Goal: Task Accomplishment & Management: Manage account settings

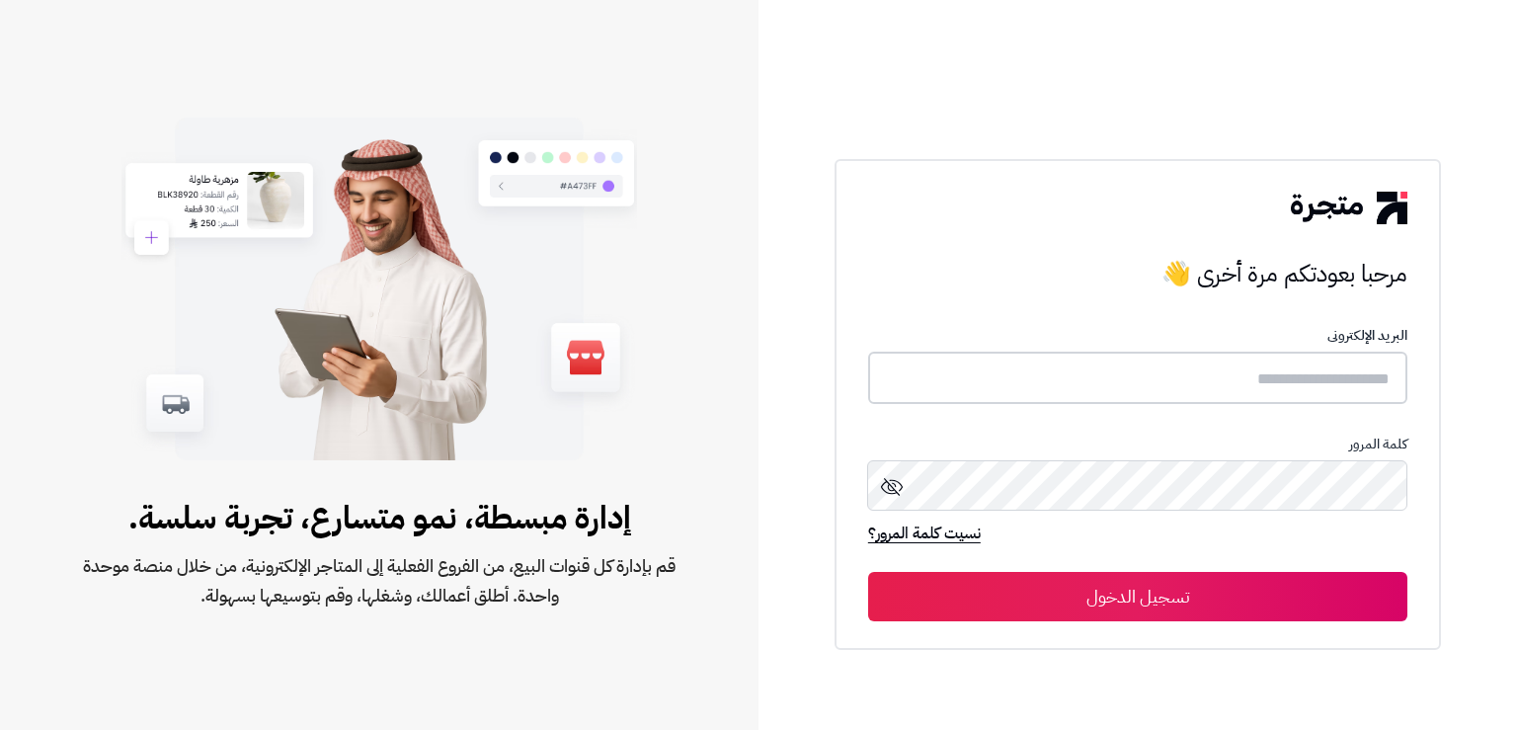
type input "*******"
click at [1193, 595] on button "تسجيل الدخول" at bounding box center [1137, 595] width 539 height 49
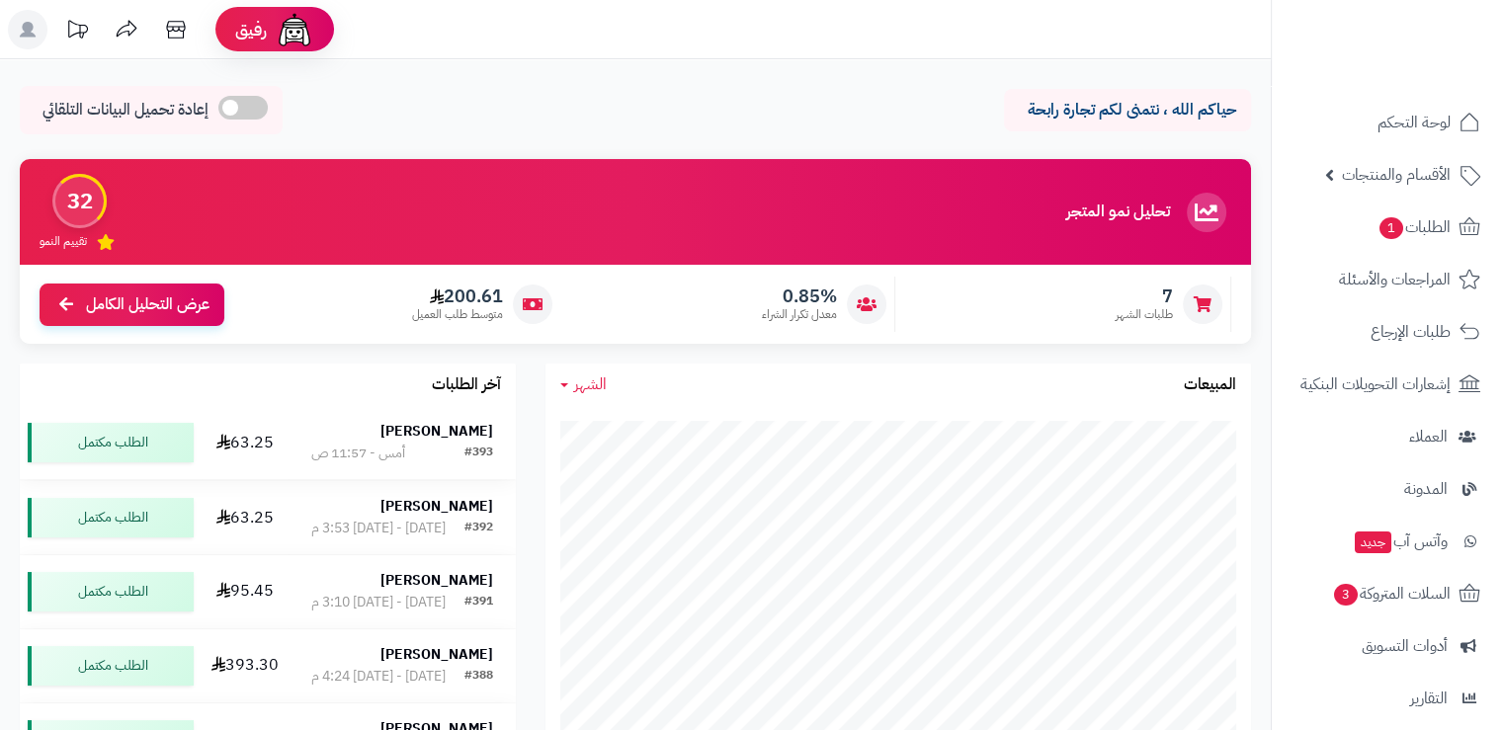
click at [450, 448] on div "#393 أمس - 11:57 ص" at bounding box center [401, 454] width 181 height 20
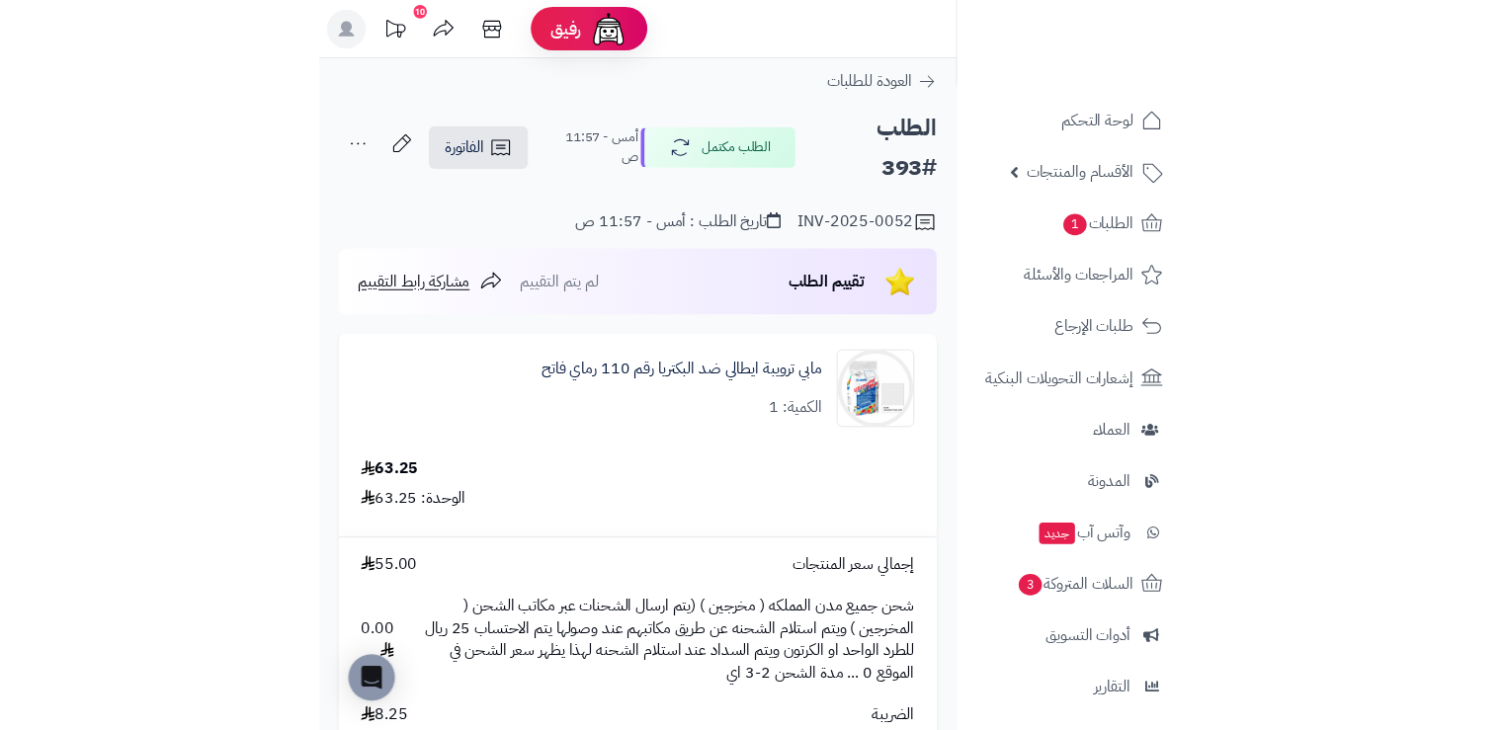
scroll to position [99, 0]
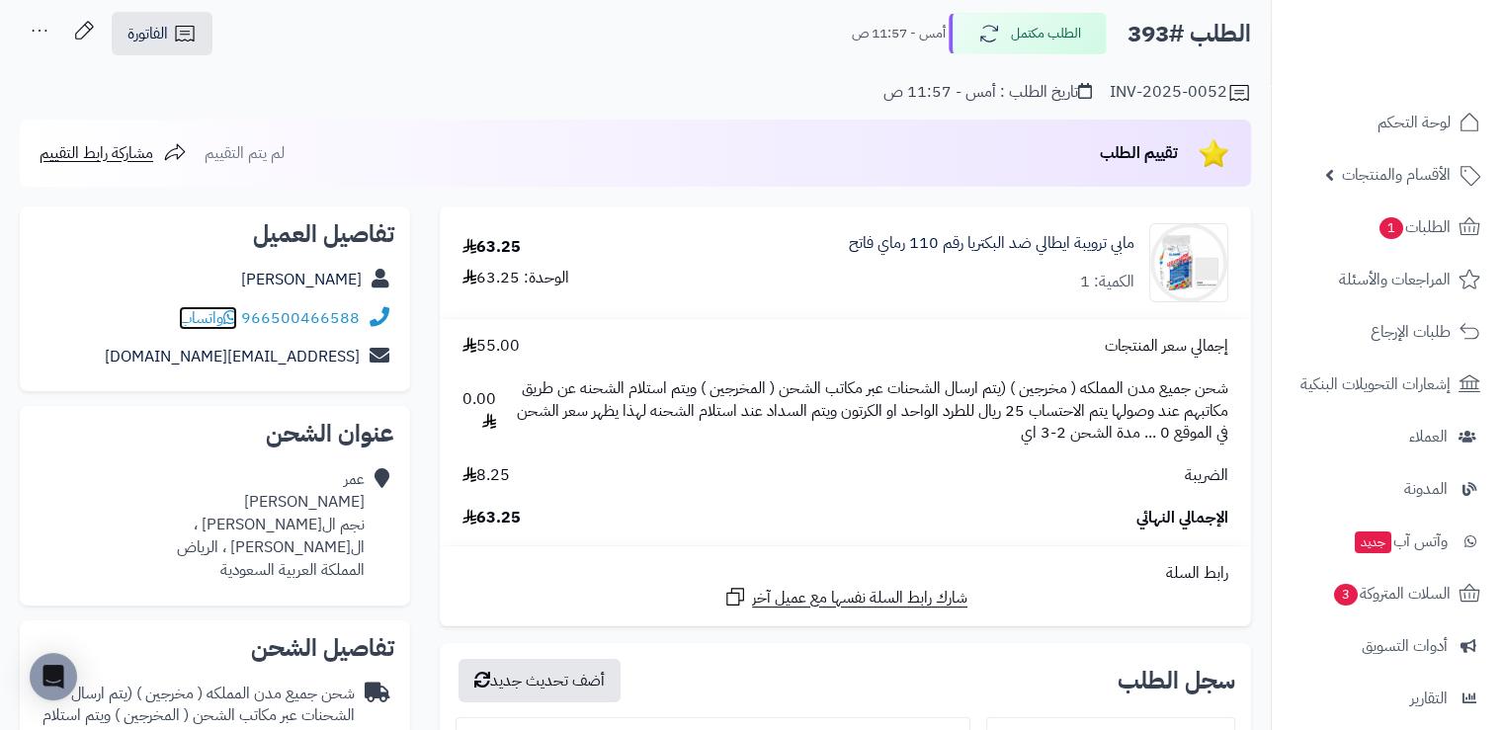
click at [217, 318] on span "واتساب" at bounding box center [208, 318] width 58 height 24
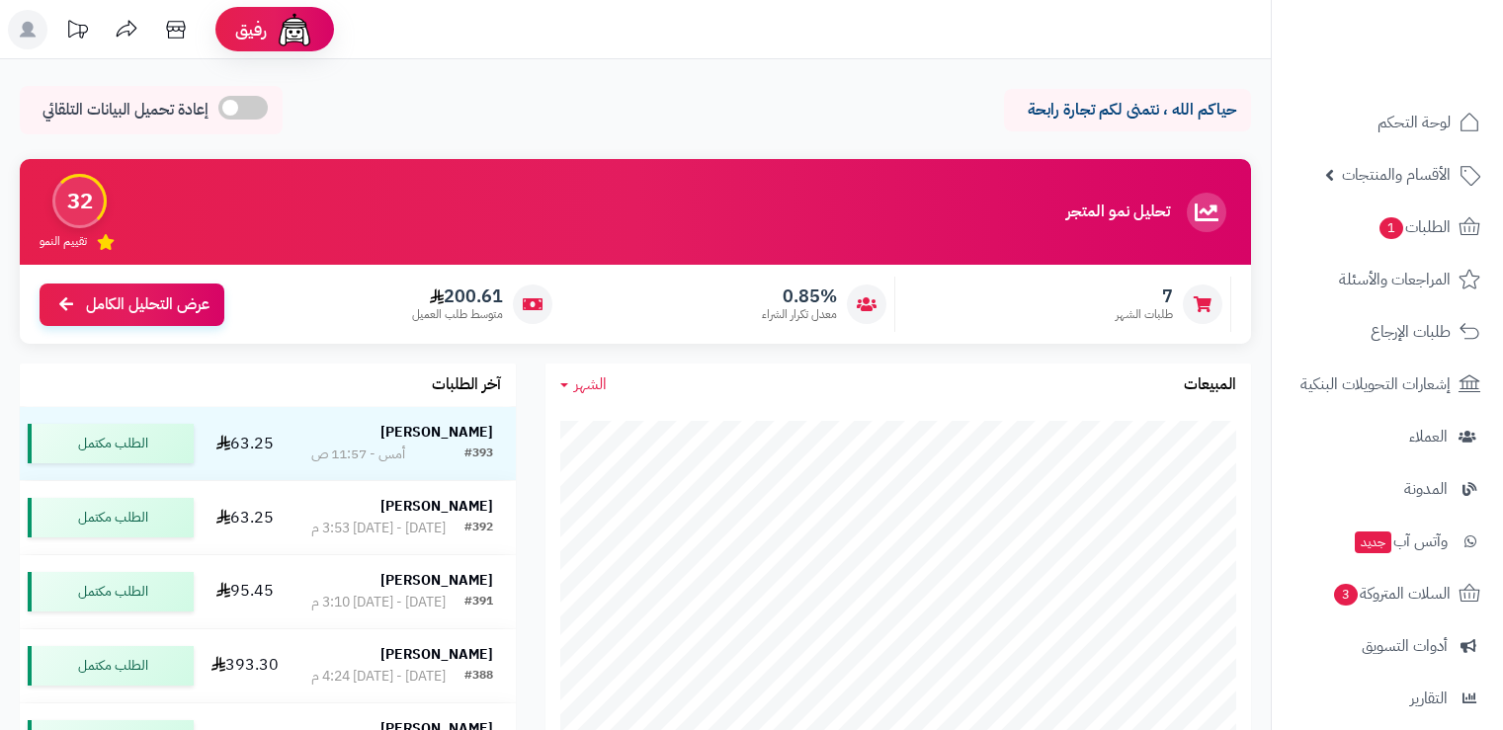
scroll to position [99, 0]
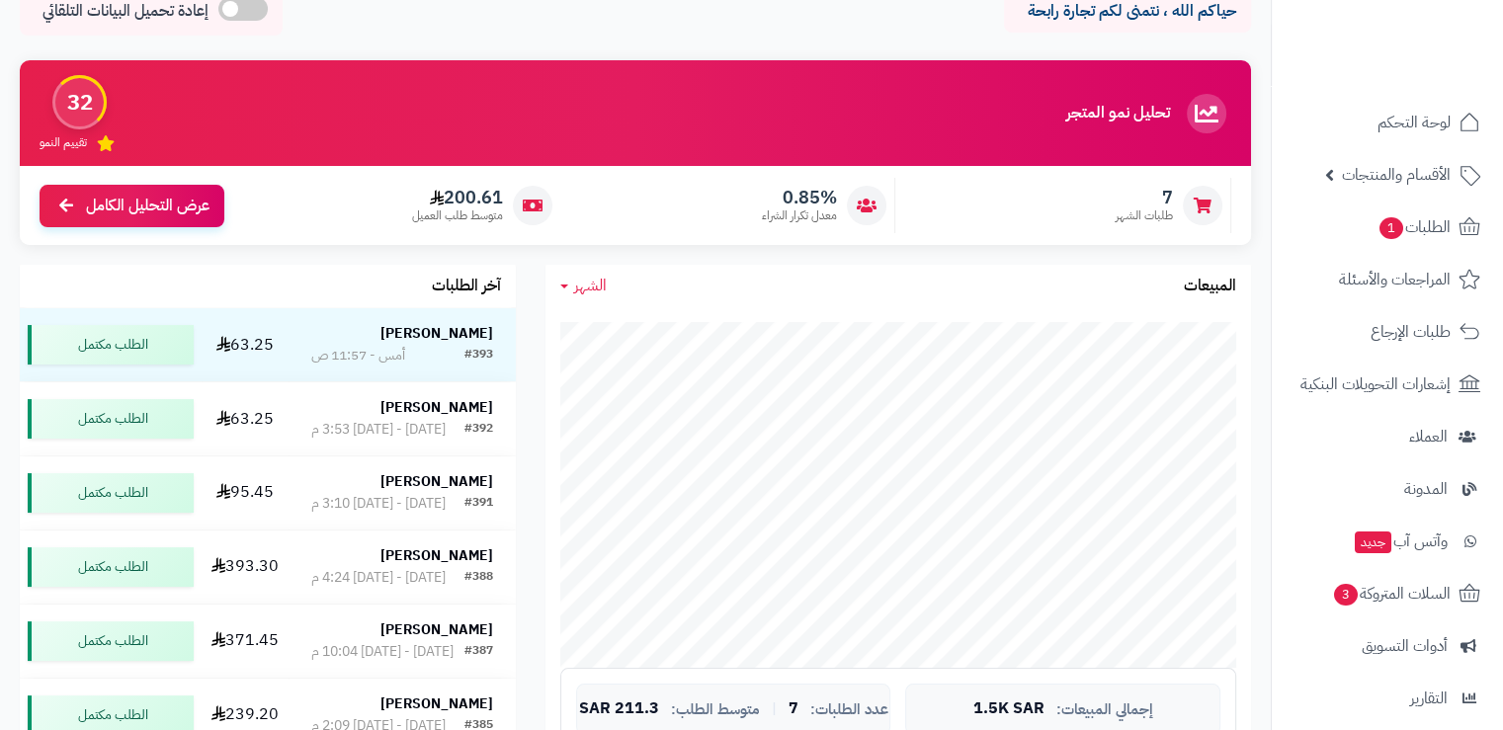
click at [444, 345] on div "تحليل نمو المتجر المرحلة الأولى 32 تقييم النمو 7 طلبات الشهر 0.85% معدل تكرار ا…" at bounding box center [635, 506] width 1261 height 892
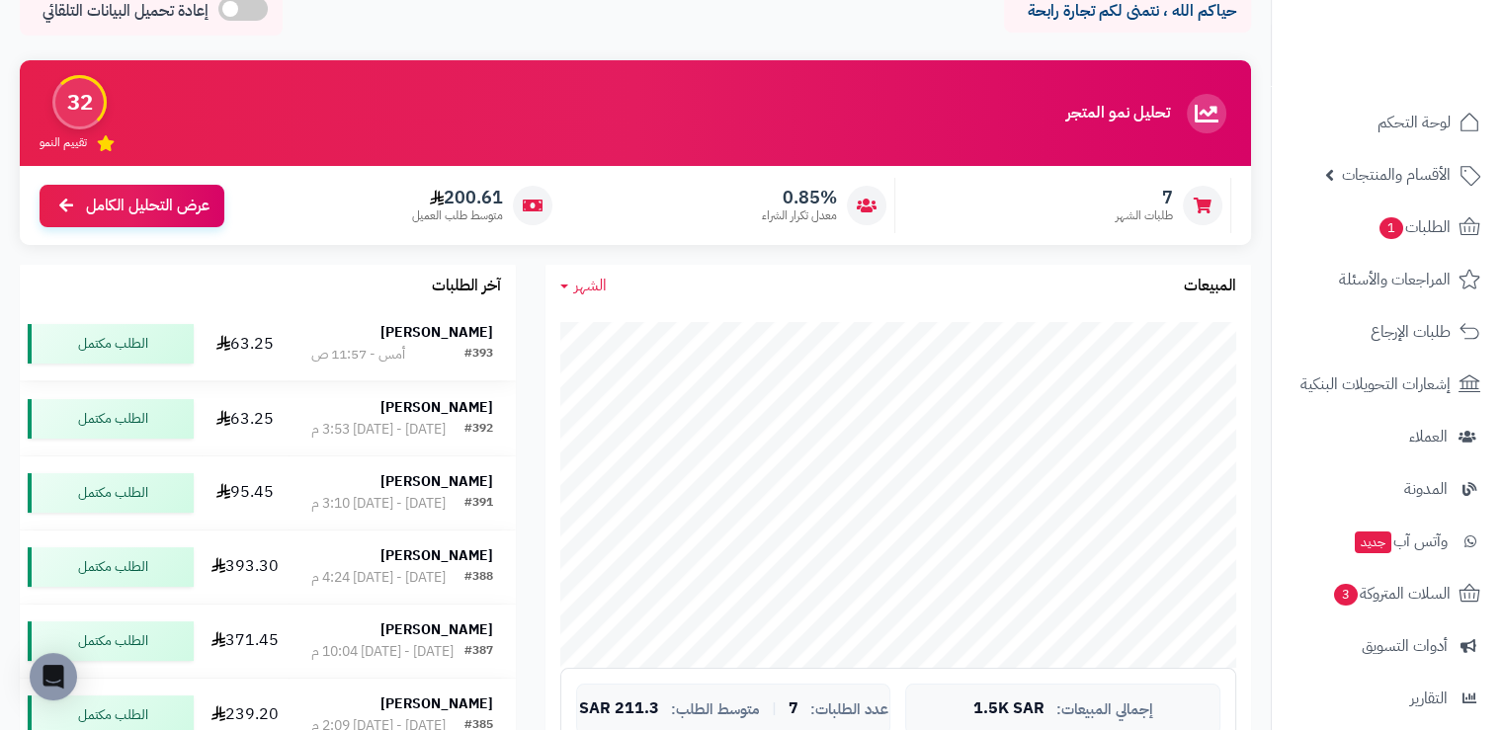
click at [431, 327] on strong "عمر البقمي" at bounding box center [436, 332] width 113 height 21
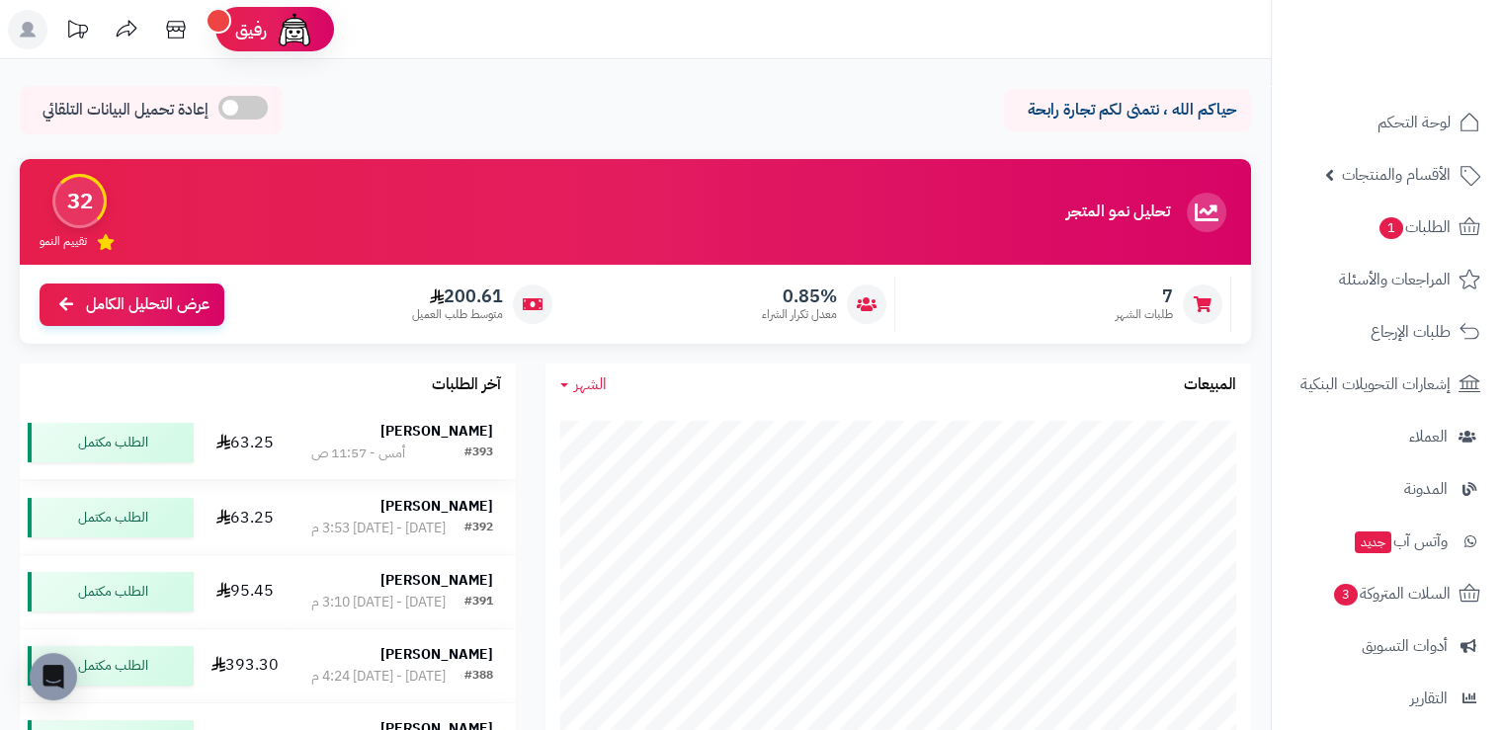
click at [462, 420] on td "عمر البقمي #393 أمس - 11:57 ص" at bounding box center [401, 442] width 226 height 73
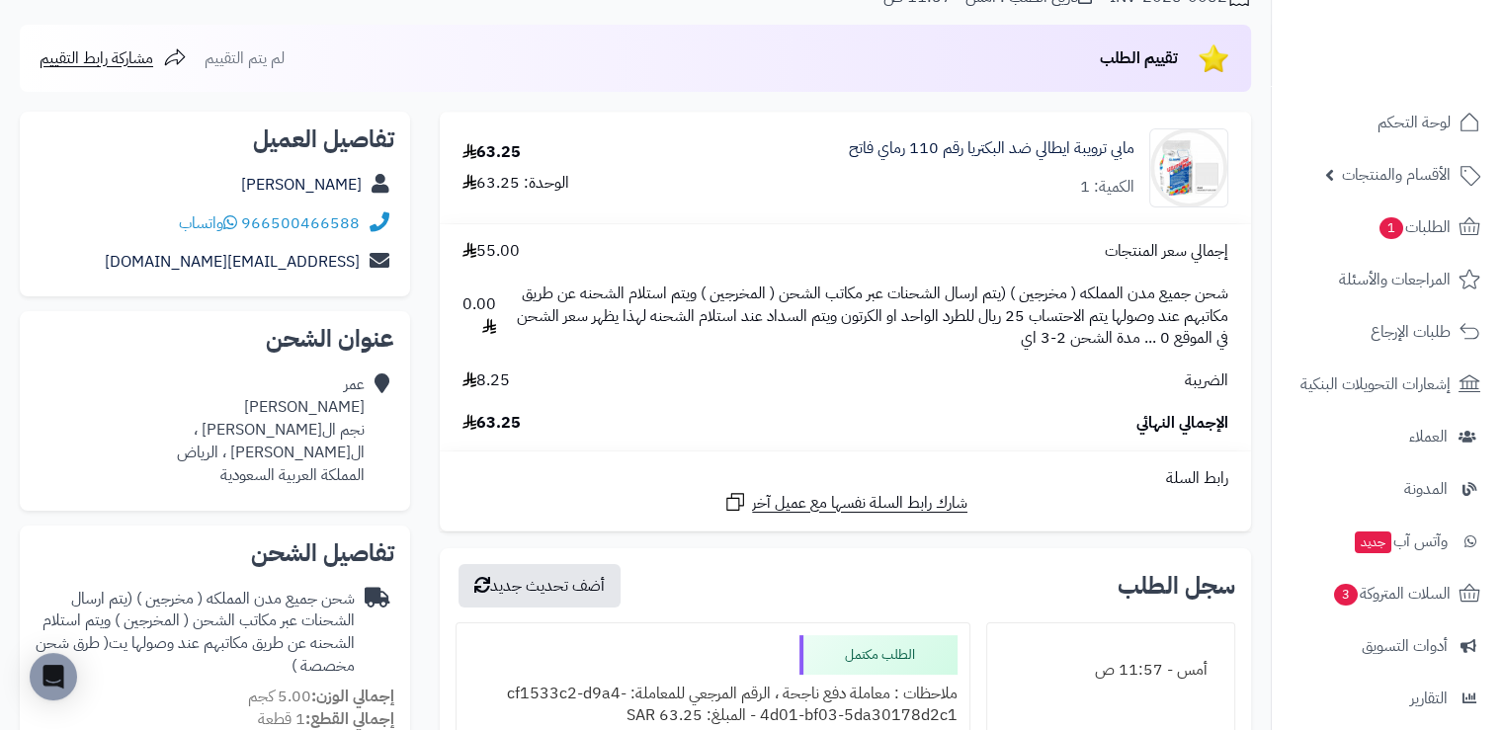
scroll to position [99, 0]
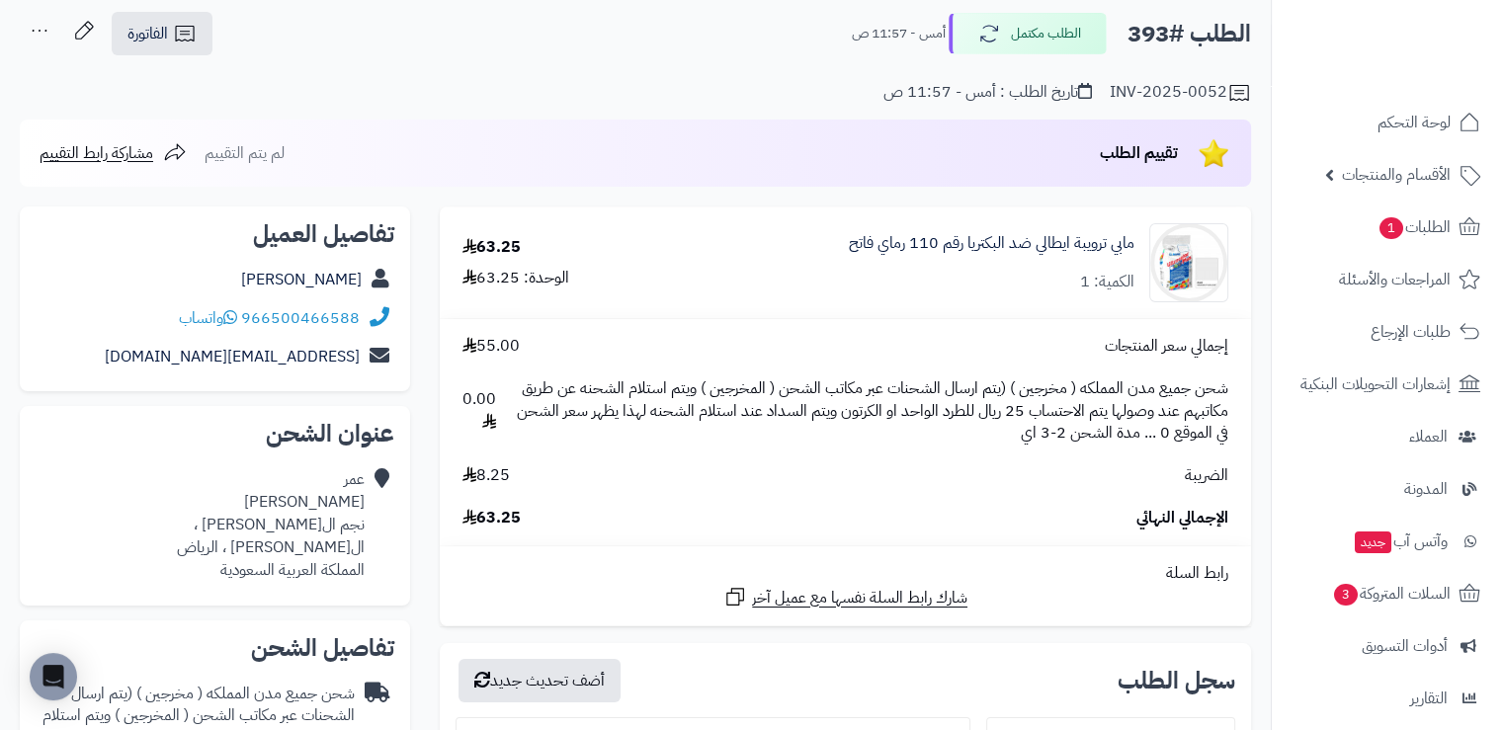
drag, startPoint x: 456, startPoint y: 289, endPoint x: 474, endPoint y: 278, distance: 21.4
click at [474, 278] on td "63.25 الوحدة: 63.25" at bounding box center [553, 262] width 226 height 111
click at [1243, 367] on td "إجمالي سعر المنتجات 55.00 شحن جميع مدن المملكه ( مخرجين ) (يتم ارسال الشحنات عب…" at bounding box center [845, 432] width 811 height 226
